Goal: Transaction & Acquisition: Subscribe to service/newsletter

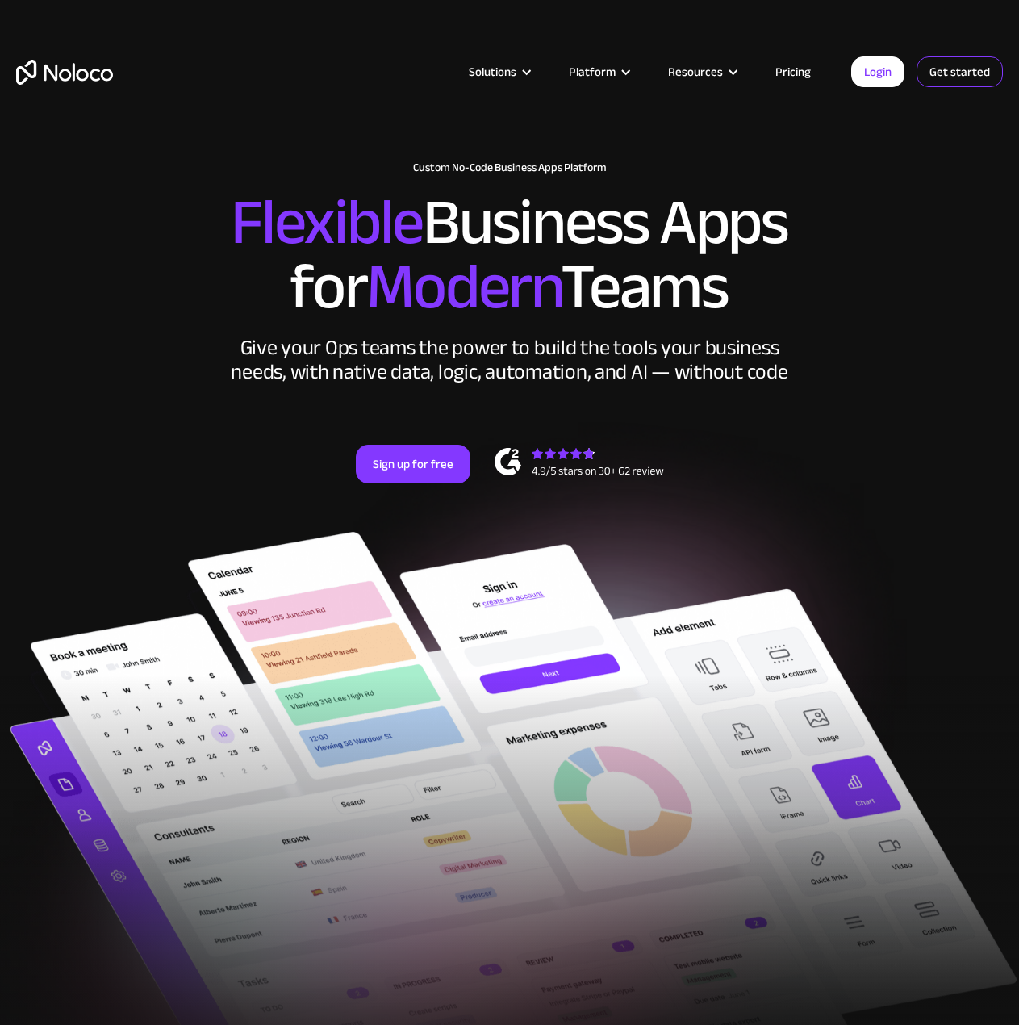
click at [0, 0] on link "Get started" at bounding box center [0, 0] width 0 height 0
click at [784, 76] on link "Pricing" at bounding box center [793, 71] width 76 height 21
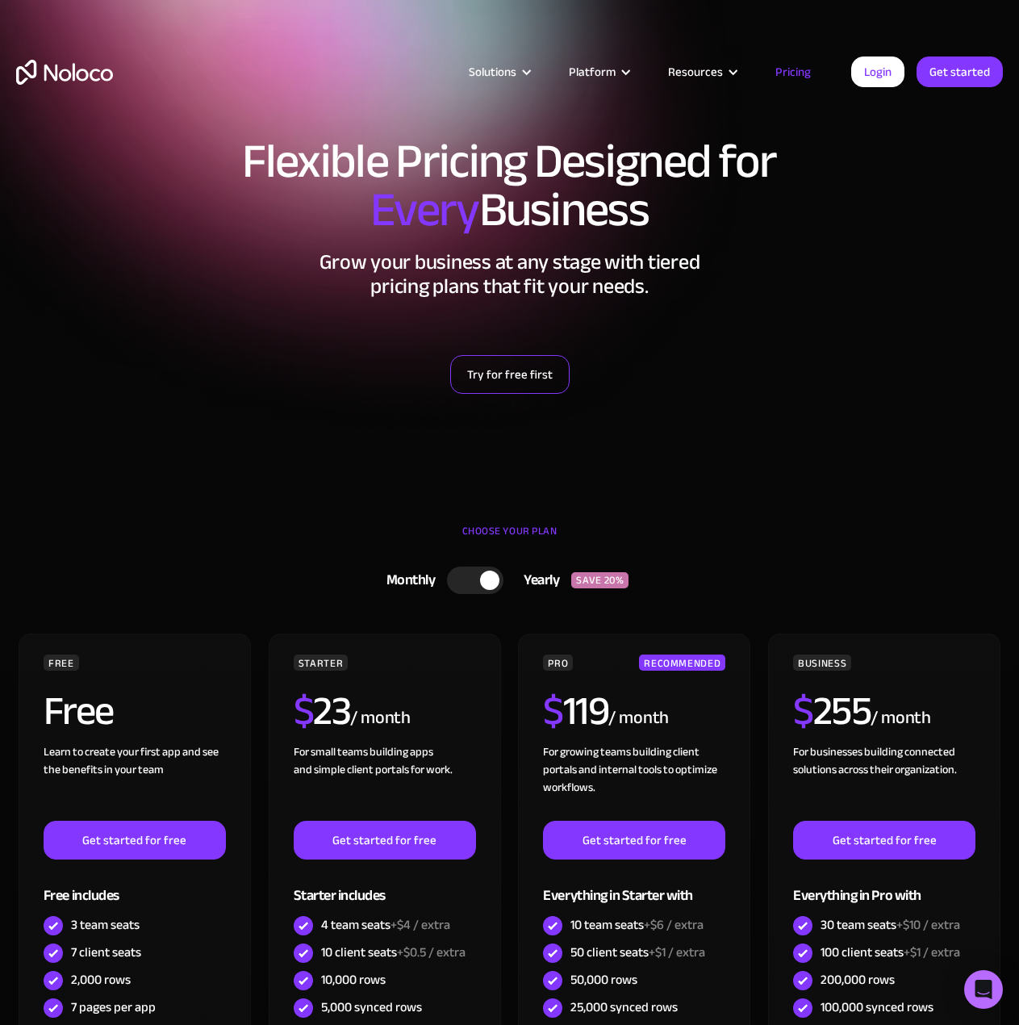
click at [529, 370] on link "Try for free first" at bounding box center [509, 374] width 119 height 39
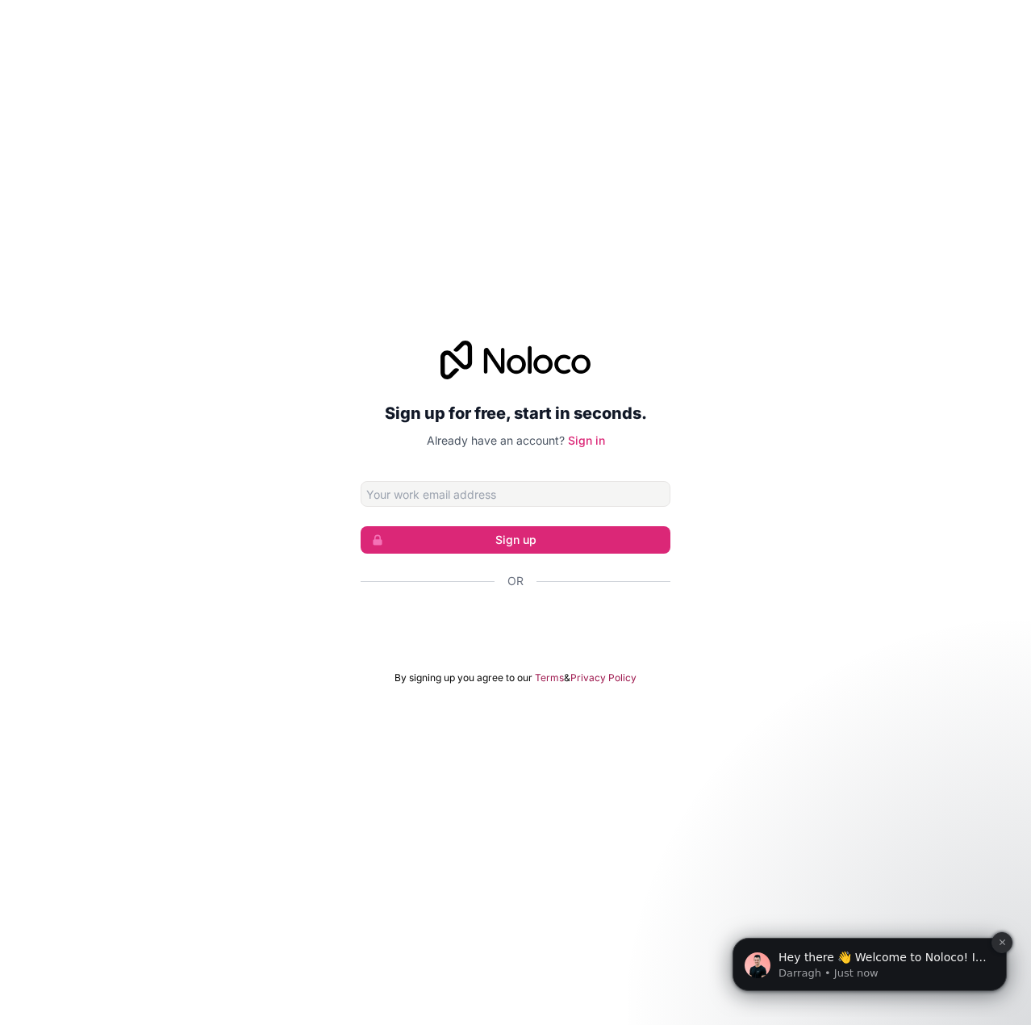
click at [1004, 942] on icon "Dismiss notification" at bounding box center [1002, 941] width 9 height 9
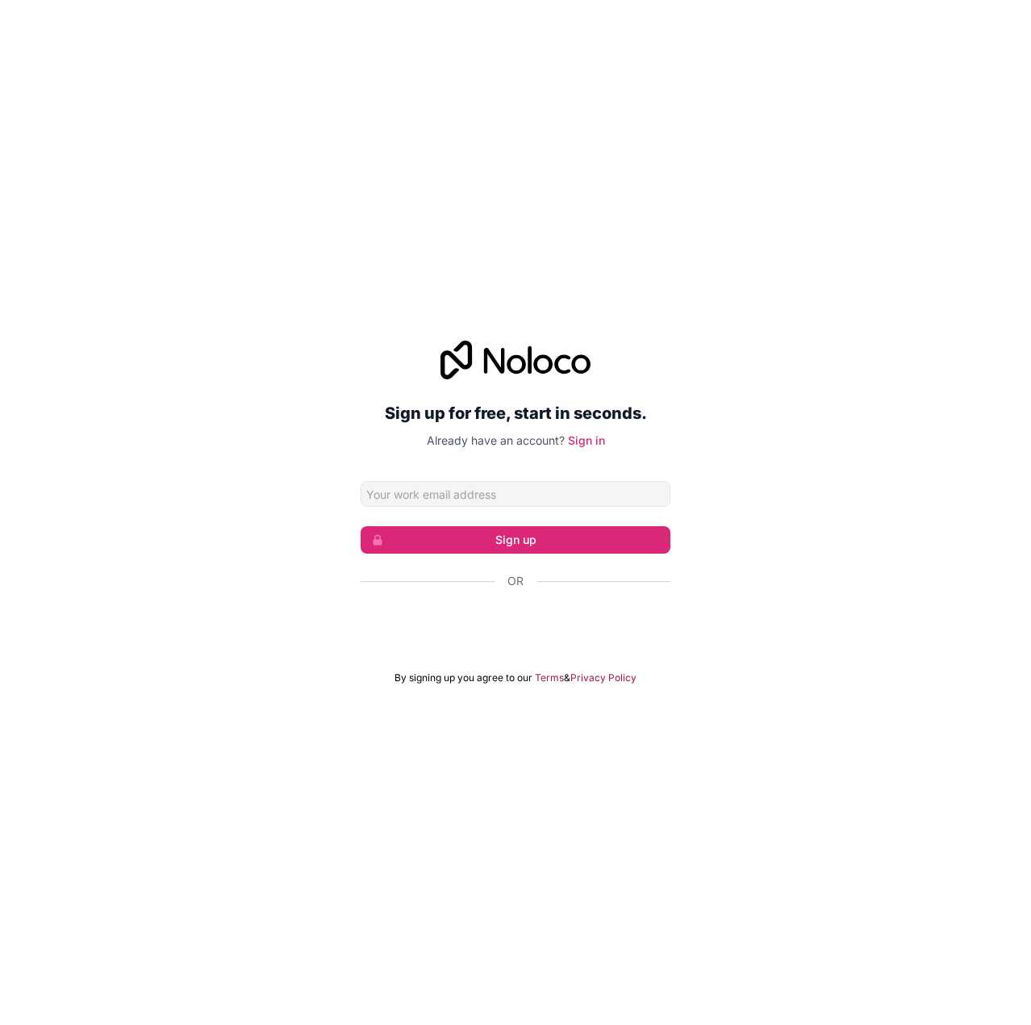
click at [539, 365] on icon at bounding box center [516, 359] width 150 height 39
